Goal: Connect with others: Connect with others

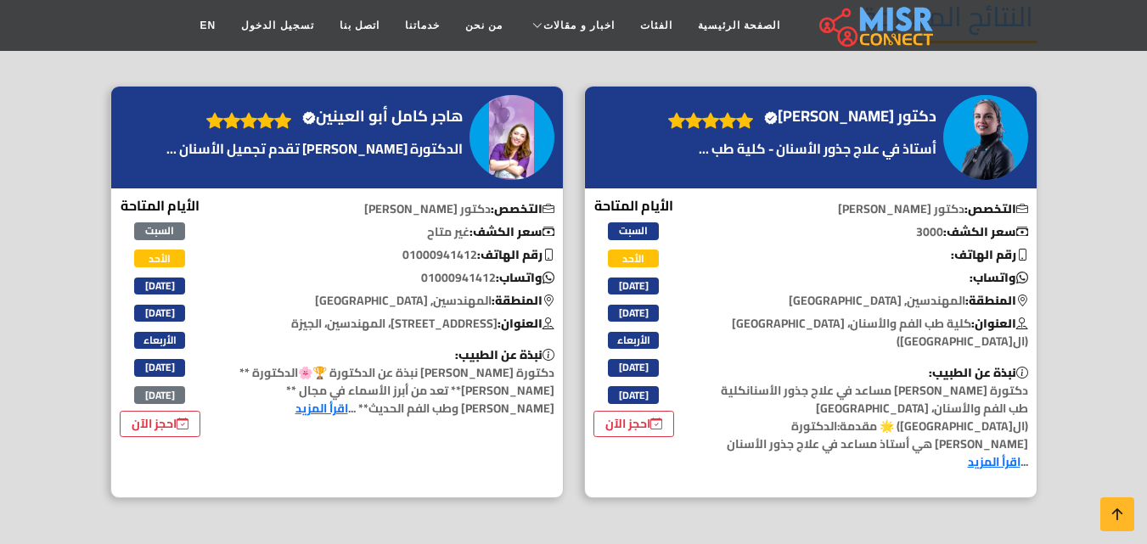
scroll to position [1148, 0]
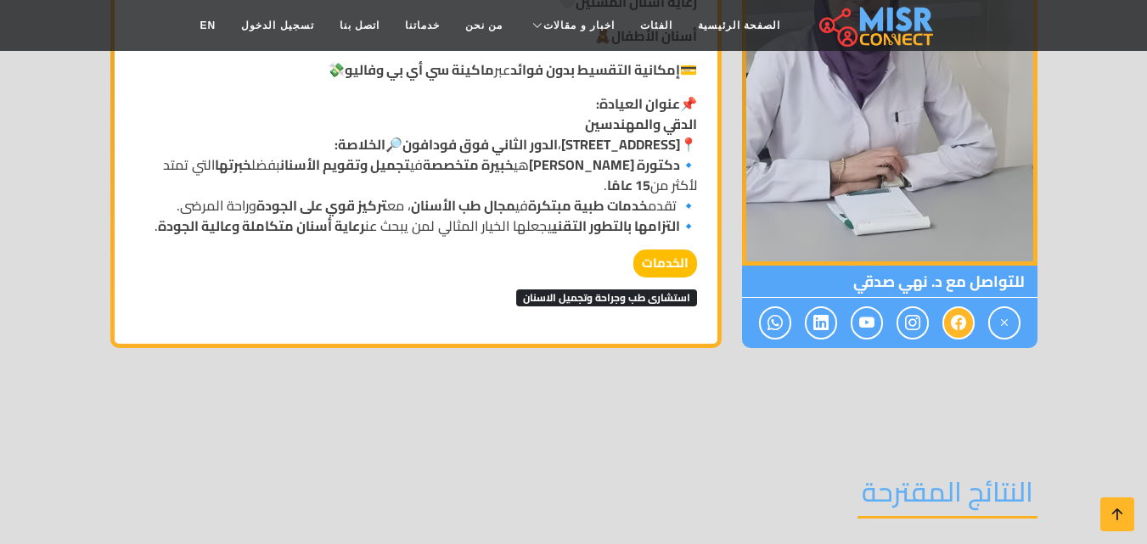
click at [956, 309] on icon at bounding box center [958, 323] width 15 height 28
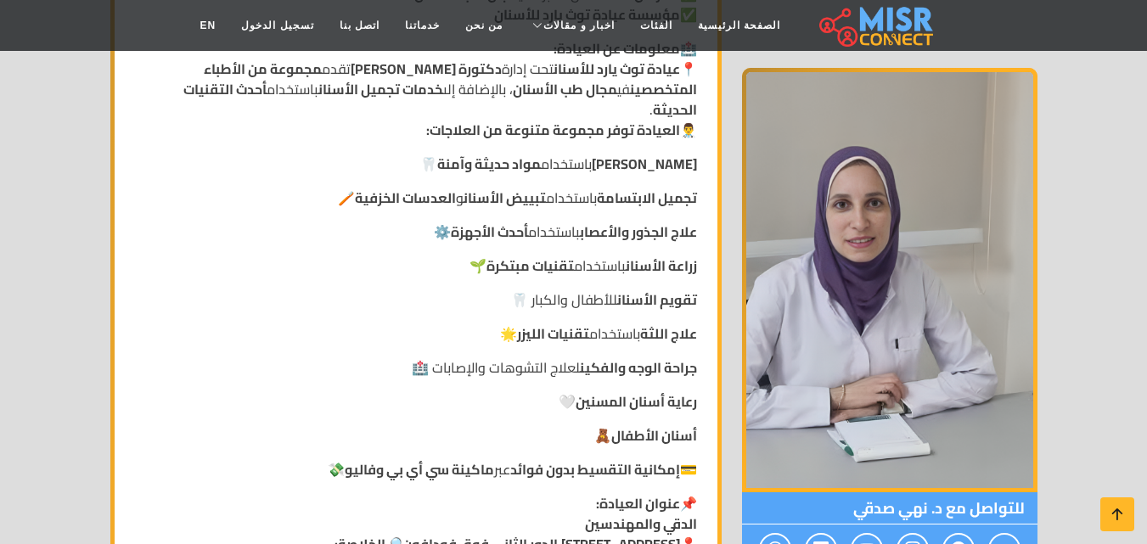
scroll to position [673, 0]
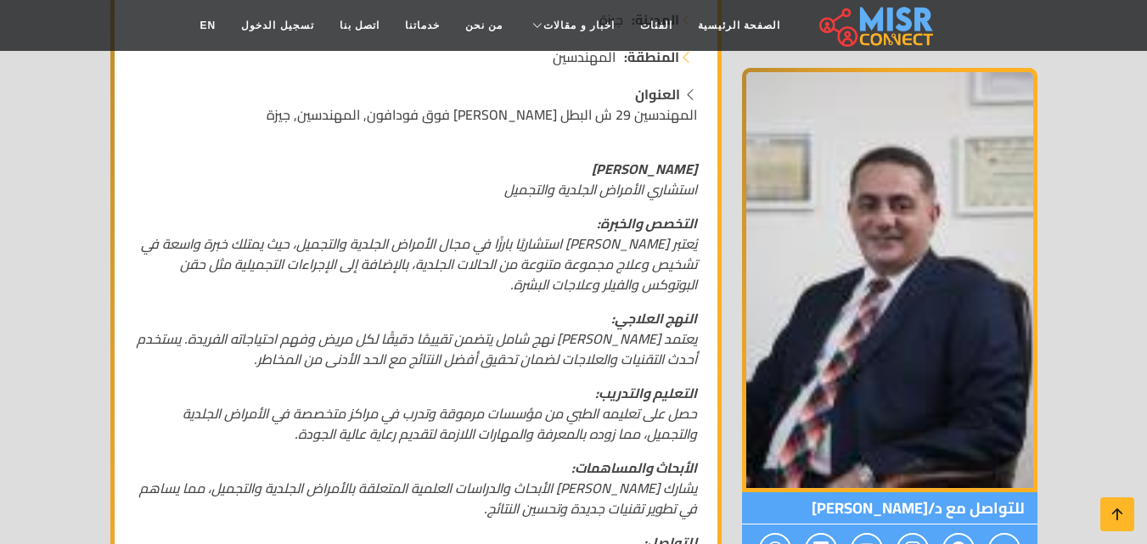
scroll to position [475, 0]
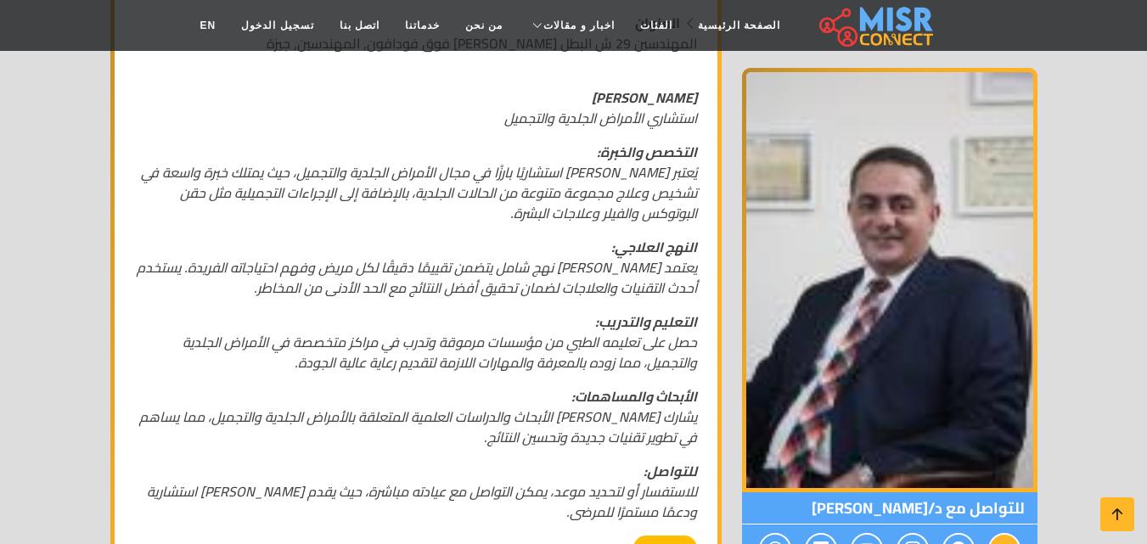
click at [1008, 536] on icon at bounding box center [1003, 550] width 15 height 28
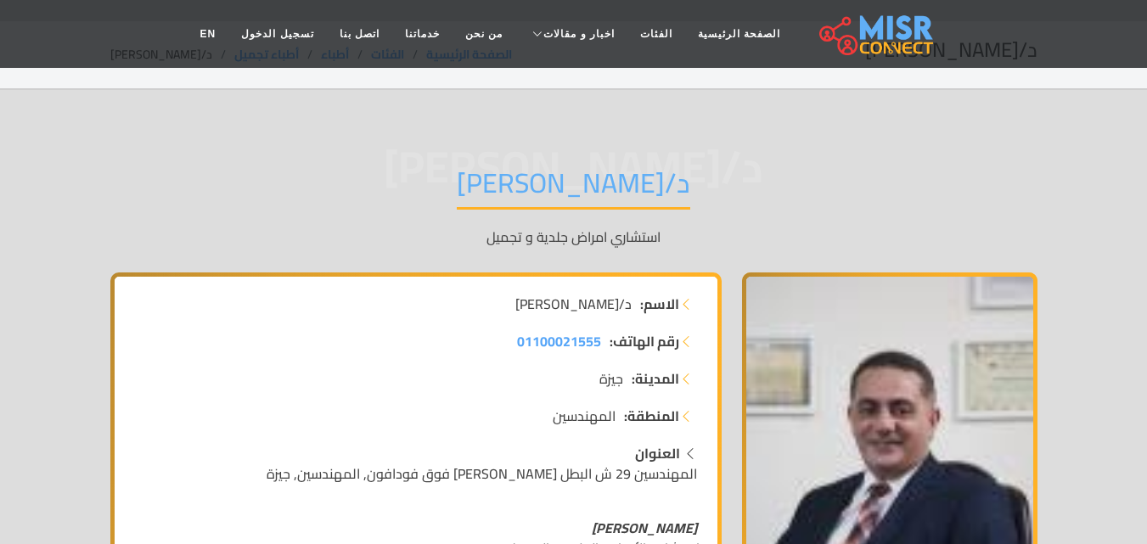
scroll to position [0, 0]
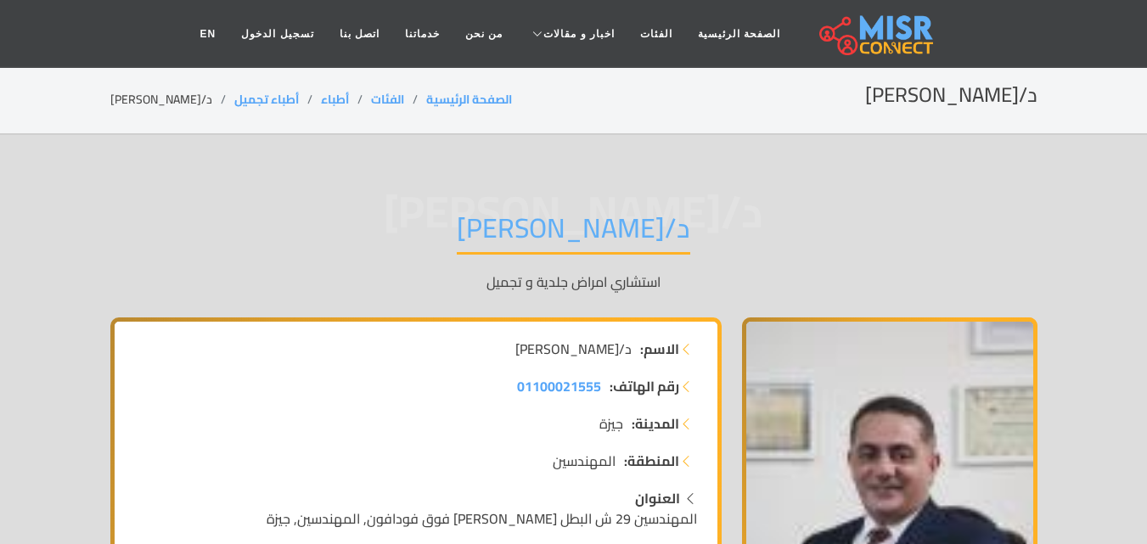
click at [588, 356] on span "د/[PERSON_NAME]" at bounding box center [573, 349] width 116 height 20
